Goal: Task Accomplishment & Management: Manage account settings

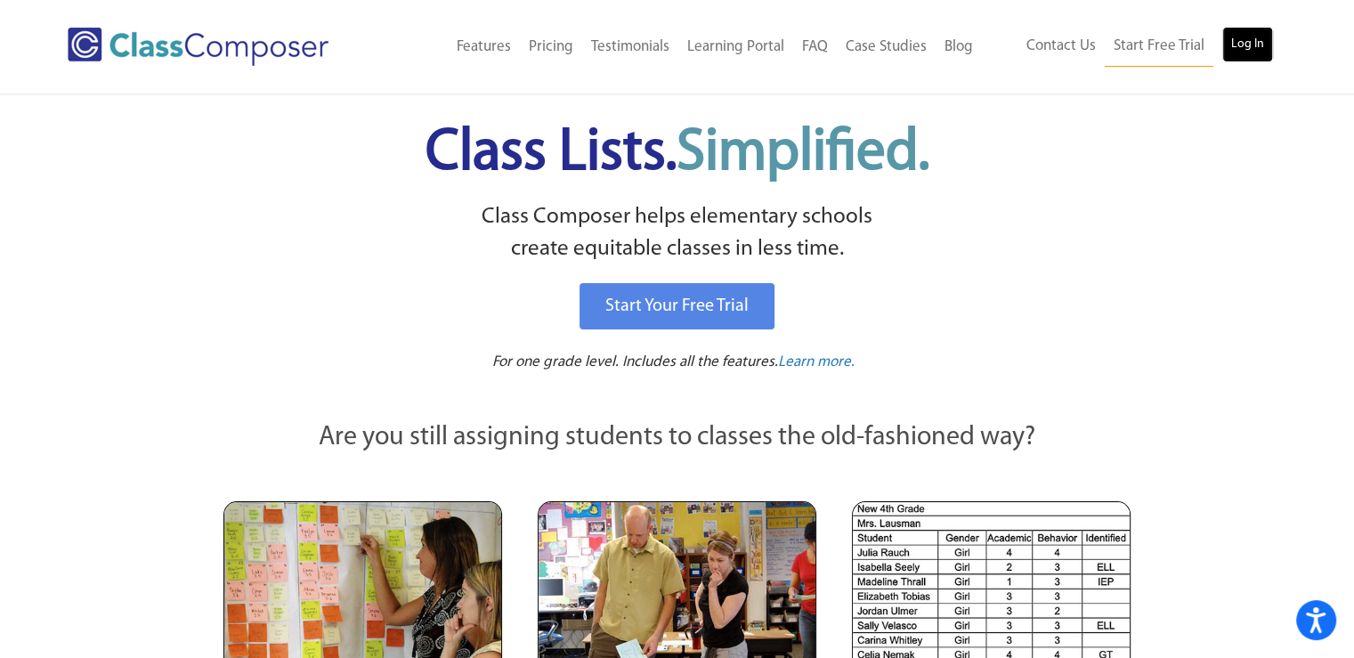
click at [1245, 51] on link "Log In" at bounding box center [1247, 45] width 51 height 36
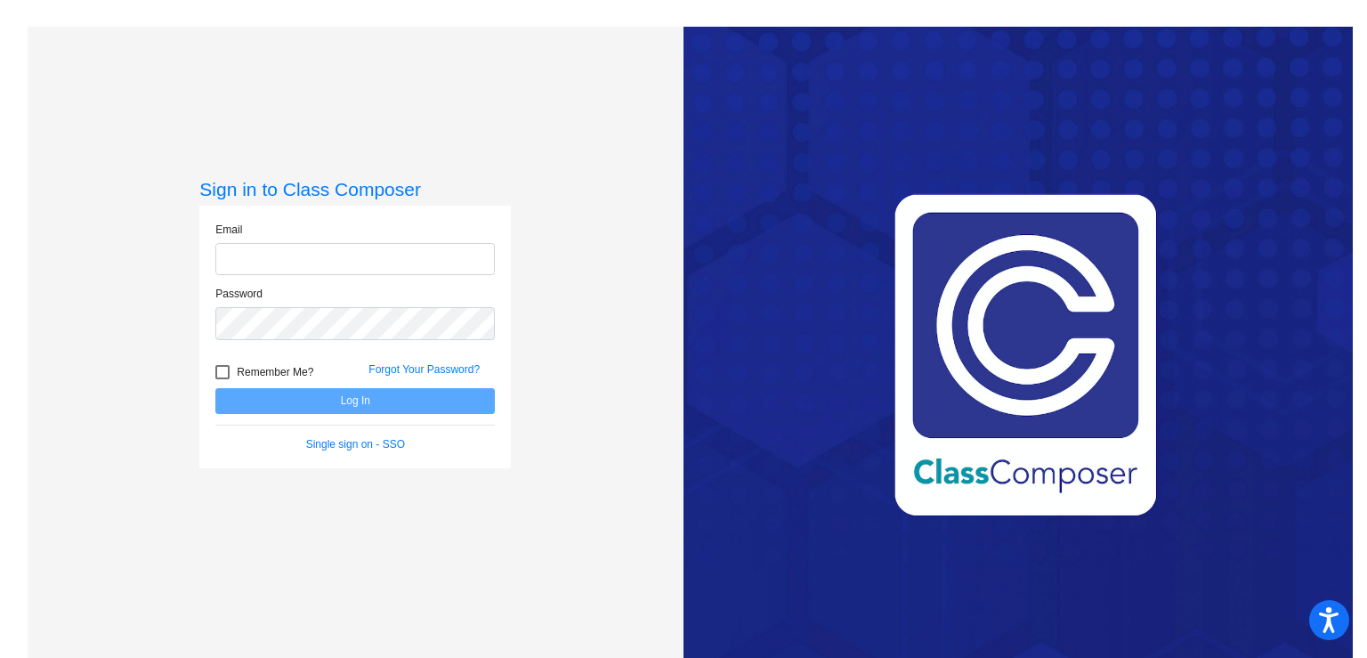
type input "kristy.johnston@hesperiausd.org"
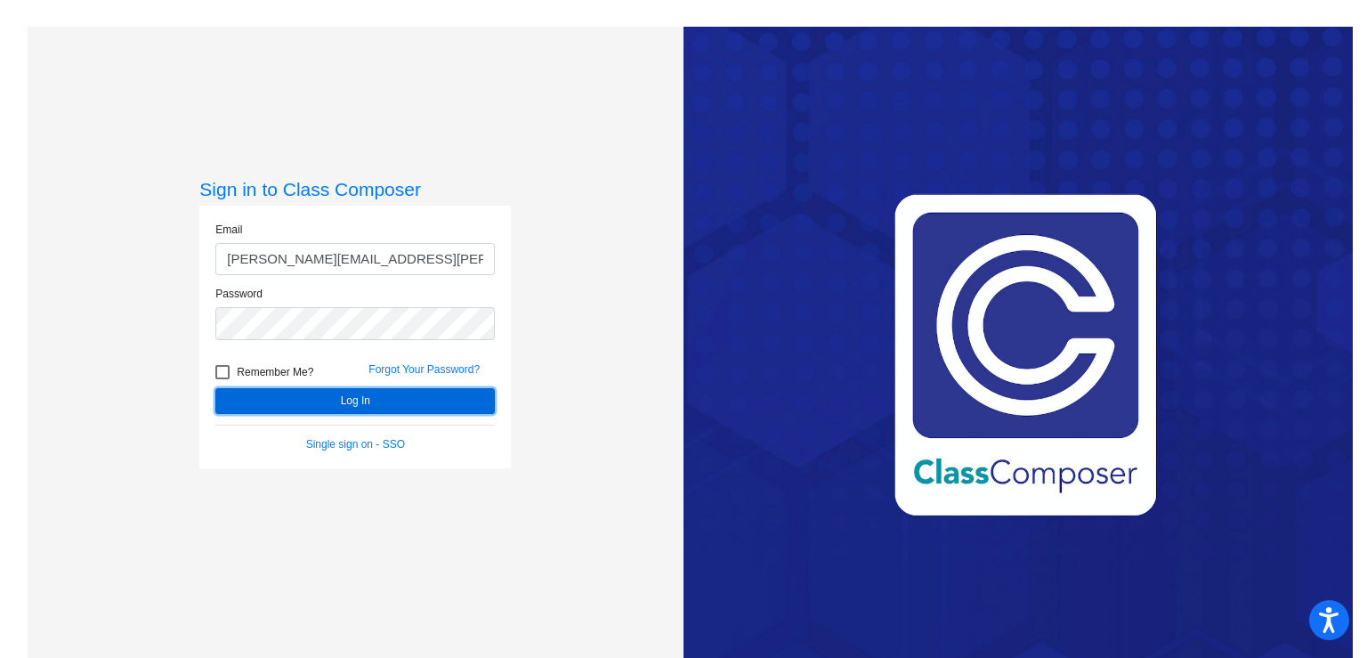
click at [333, 403] on button "Log In" at bounding box center [354, 401] width 279 height 26
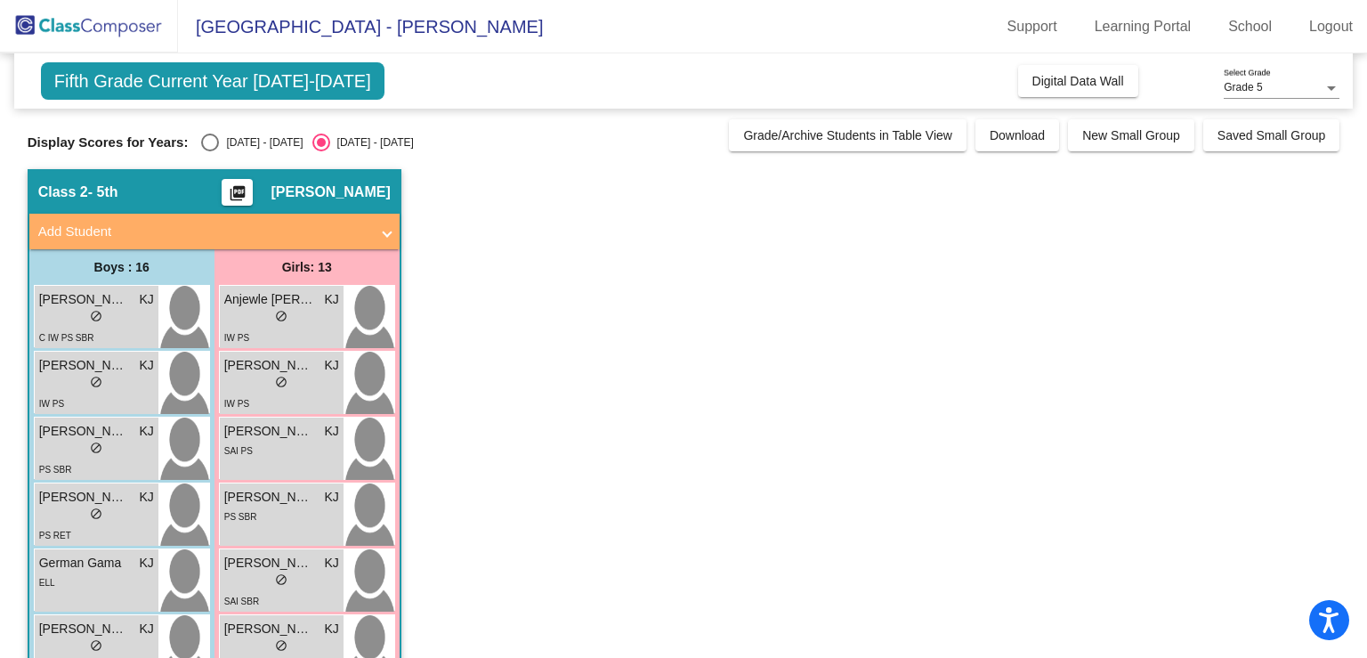
click at [210, 149] on div "Select an option" at bounding box center [210, 143] width 18 height 18
click at [210, 151] on input "2024 - 2025" at bounding box center [209, 151] width 1 height 1
radio input "true"
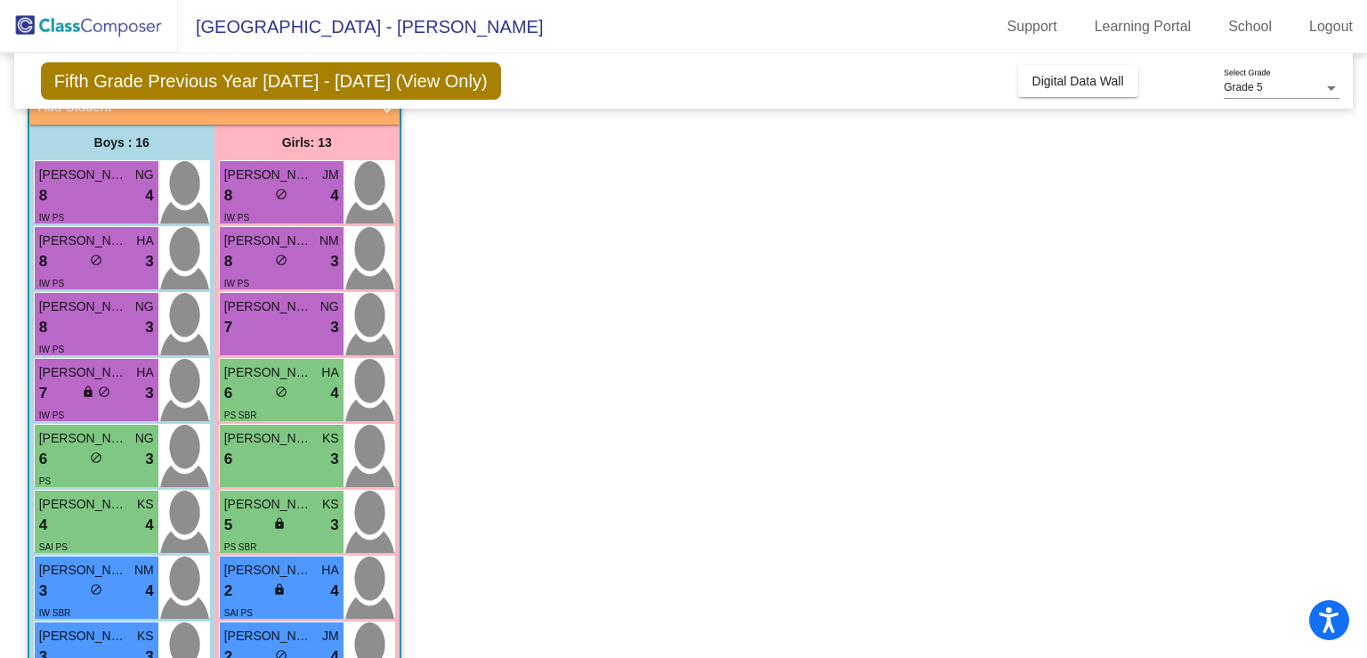
scroll to position [100, 0]
